Goal: Task Accomplishment & Management: Use online tool/utility

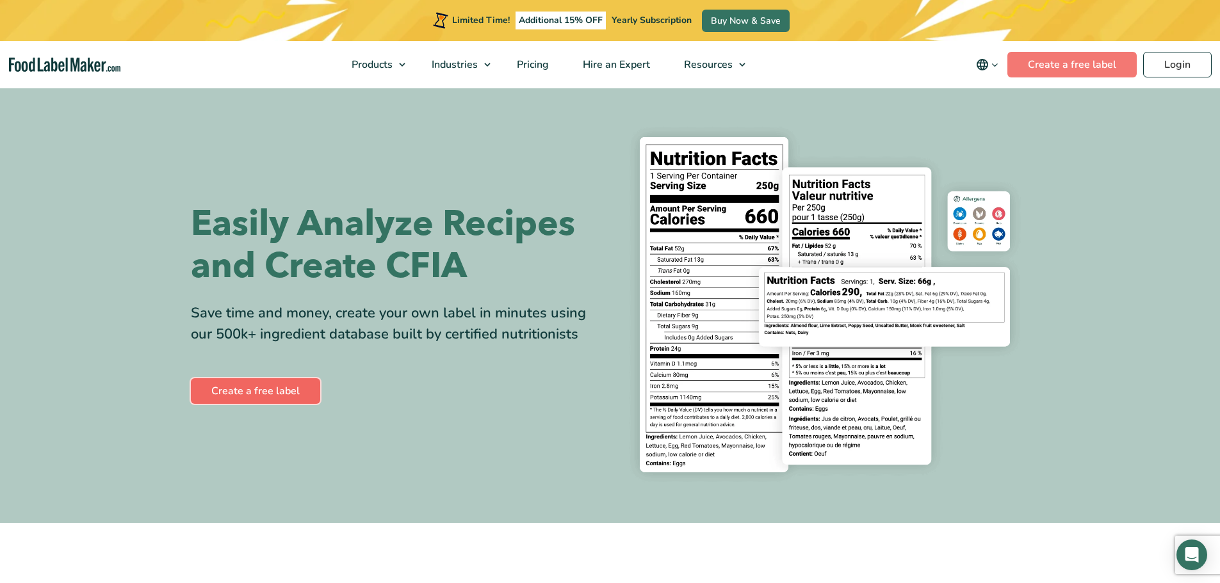
click at [293, 395] on link "Create a free label" at bounding box center [255, 391] width 129 height 26
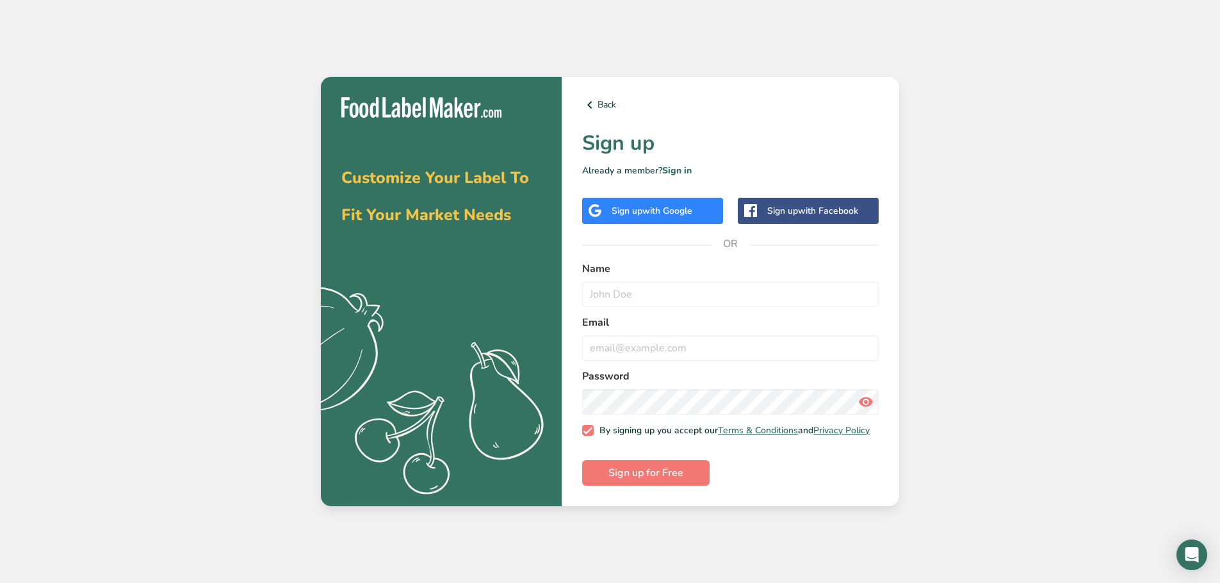
click at [634, 207] on div "Sign up with Google" at bounding box center [651, 210] width 81 height 13
